Goal: Task Accomplishment & Management: Manage account settings

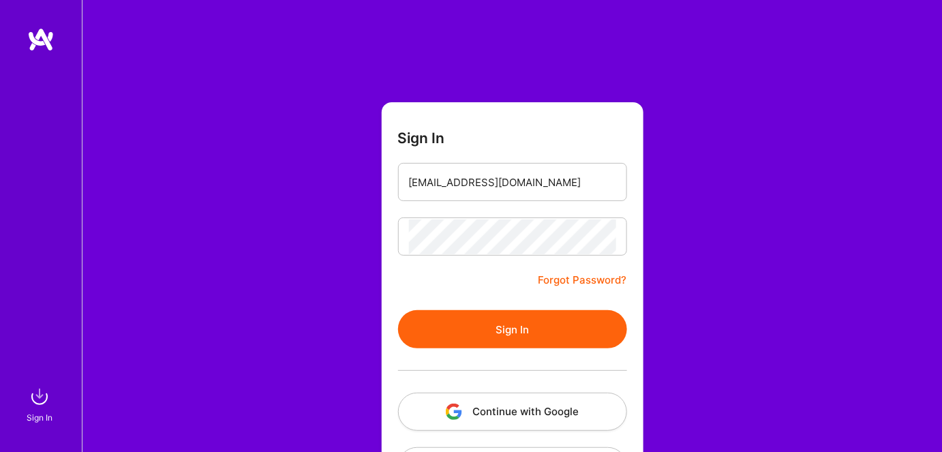
click at [451, 344] on button "Sign In" at bounding box center [512, 329] width 229 height 38
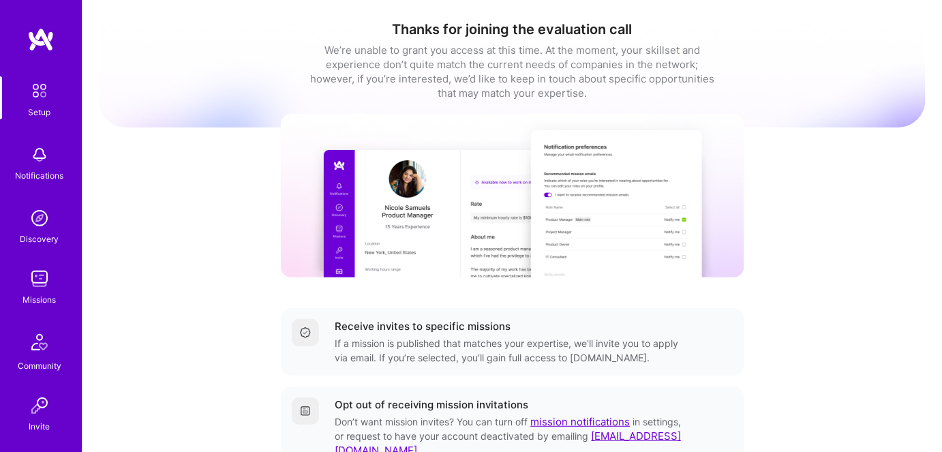
click at [31, 289] on img at bounding box center [39, 278] width 27 height 27
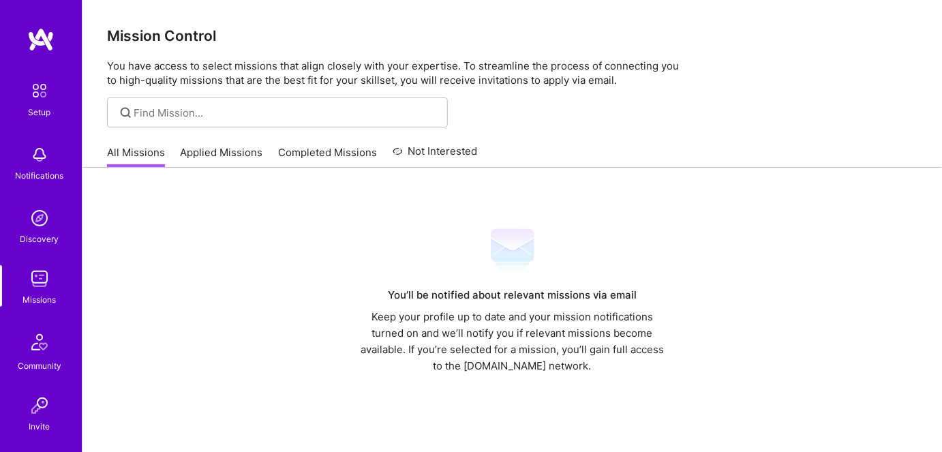
click at [217, 153] on link "Applied Missions" at bounding box center [222, 156] width 83 height 23
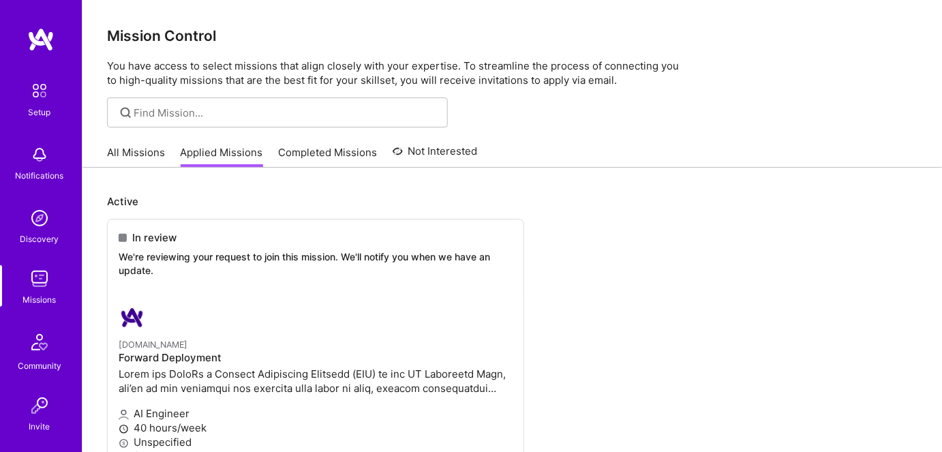
click at [135, 153] on link "All Missions" at bounding box center [136, 156] width 58 height 23
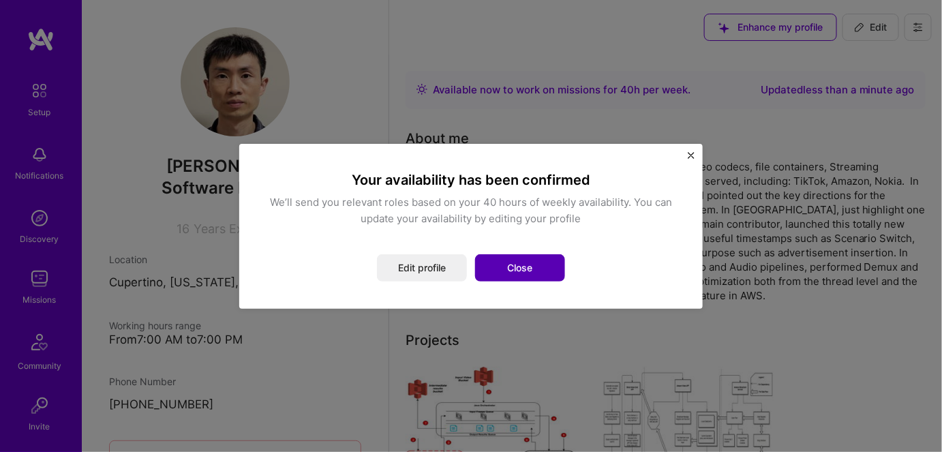
click at [533, 264] on button "Close" at bounding box center [520, 267] width 90 height 27
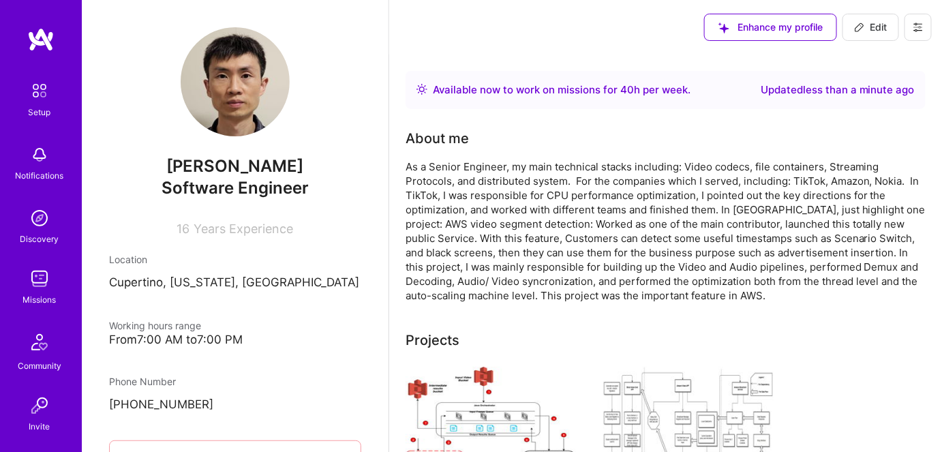
click at [34, 281] on img at bounding box center [39, 278] width 27 height 27
